Goal: Task Accomplishment & Management: Complete application form

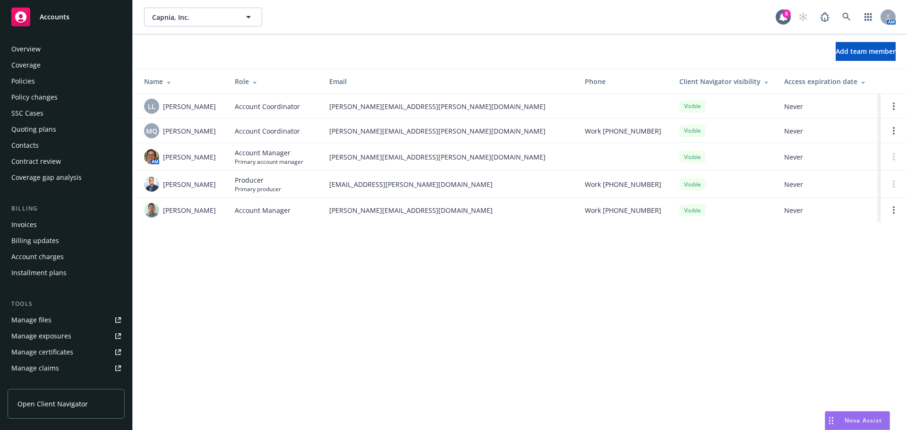
scroll to position [185, 0]
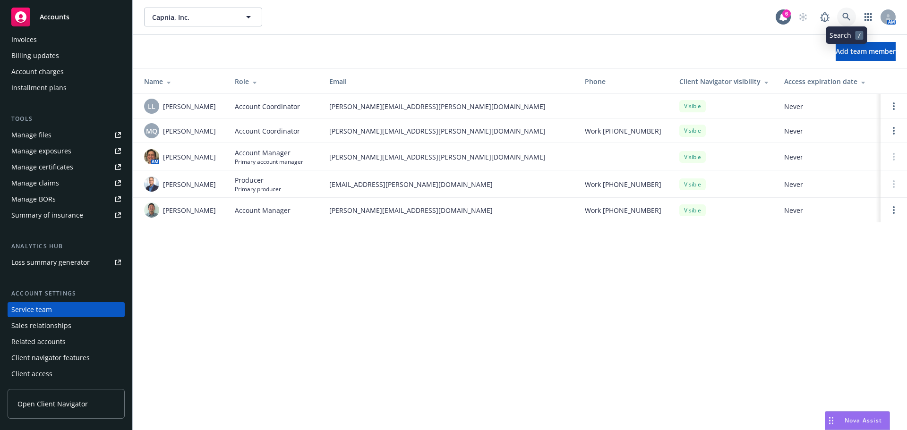
click at [851, 17] on link at bounding box center [846, 17] width 19 height 19
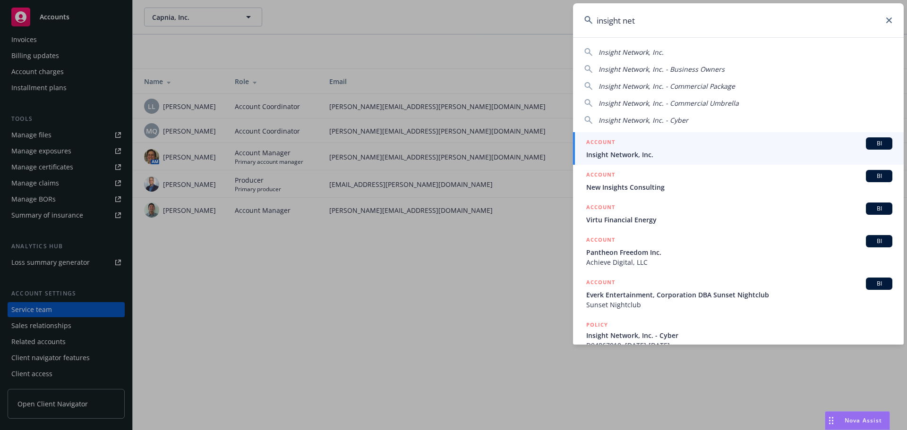
type input "insight net"
click at [618, 153] on span "Insight Network, Inc." at bounding box center [739, 155] width 306 height 10
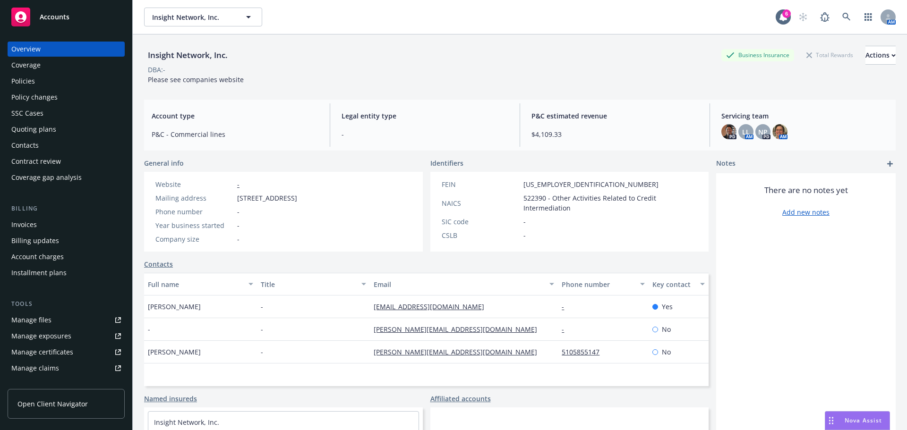
click at [44, 83] on div "Policies" at bounding box center [66, 81] width 110 height 15
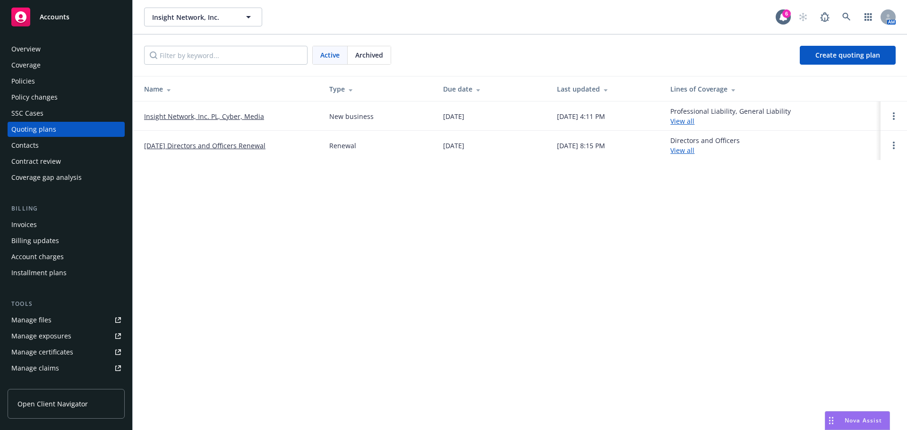
click at [232, 117] on link "Insight Network, Inc. PL, Cyber, Media" at bounding box center [204, 117] width 120 height 10
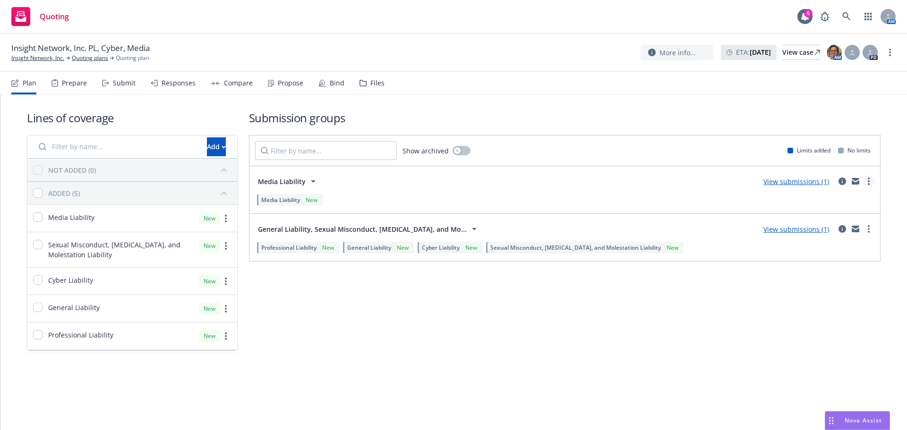
click at [869, 184] on circle "more" at bounding box center [869, 184] width 2 height 2
click at [807, 183] on link "View submissions (1)" at bounding box center [797, 181] width 66 height 9
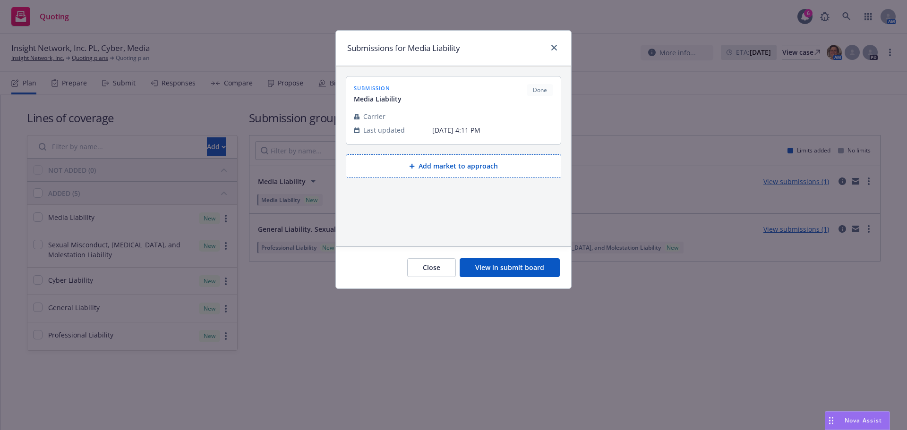
click at [430, 264] on button "Close" at bounding box center [431, 267] width 49 height 19
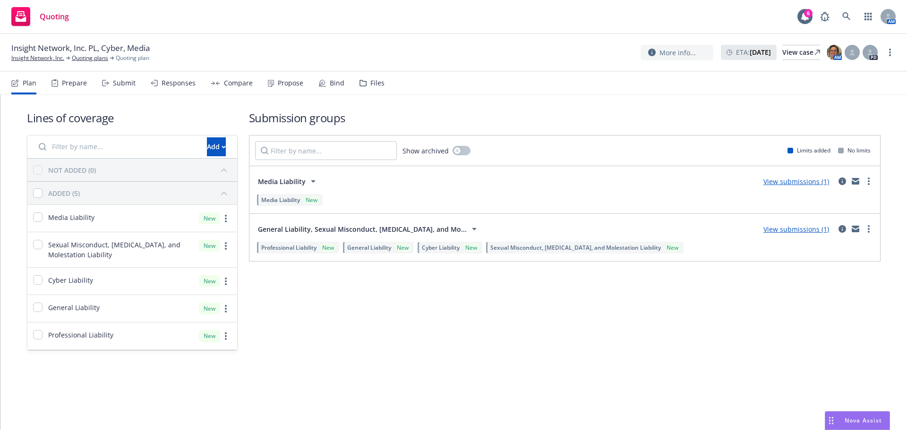
click at [337, 182] on div "Media Liability View submissions (1)" at bounding box center [564, 181] width 619 height 19
click at [803, 179] on link "View submissions (1)" at bounding box center [797, 181] width 66 height 9
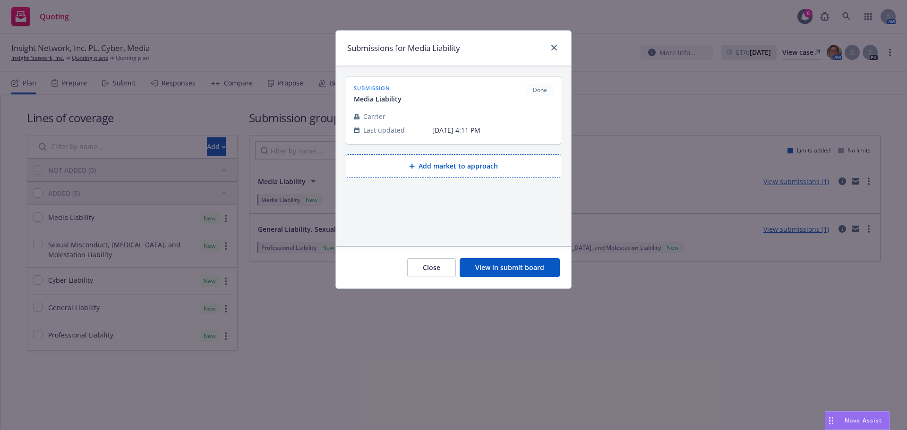
click at [517, 267] on button "View in submit board" at bounding box center [510, 267] width 100 height 19
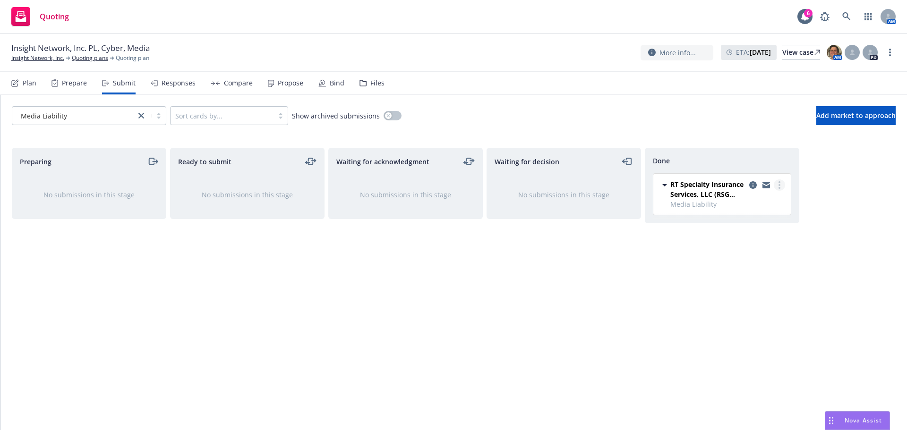
click at [777, 184] on link "more" at bounding box center [779, 185] width 11 height 11
click at [844, 231] on div "Preparing No submissions in this stage Ready to submit No submissions in this s…" at bounding box center [454, 279] width 884 height 263
click at [754, 185] on icon "copy logging email" at bounding box center [753, 185] width 8 height 8
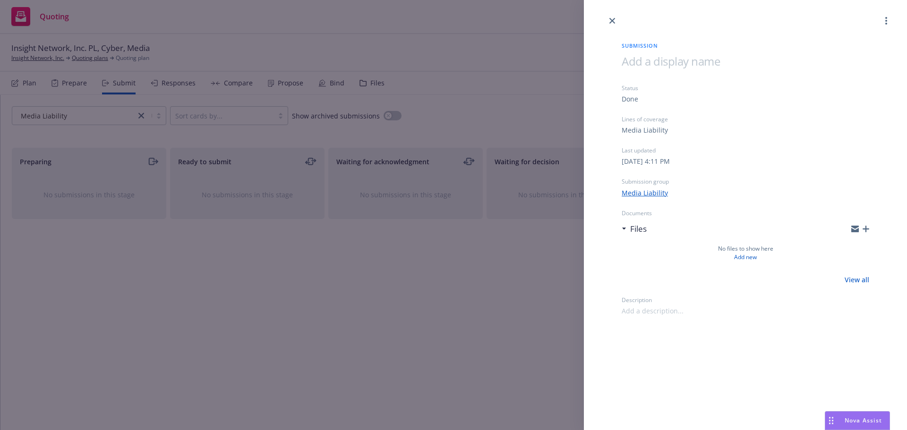
click at [864, 230] on icon "button" at bounding box center [866, 229] width 7 height 7
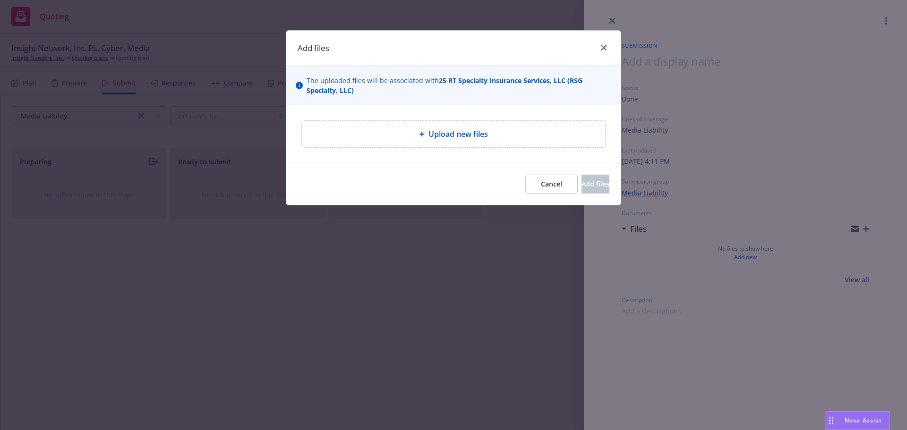
click at [529, 125] on div "Upload new files" at bounding box center [453, 134] width 303 height 26
